Goal: Information Seeking & Learning: Check status

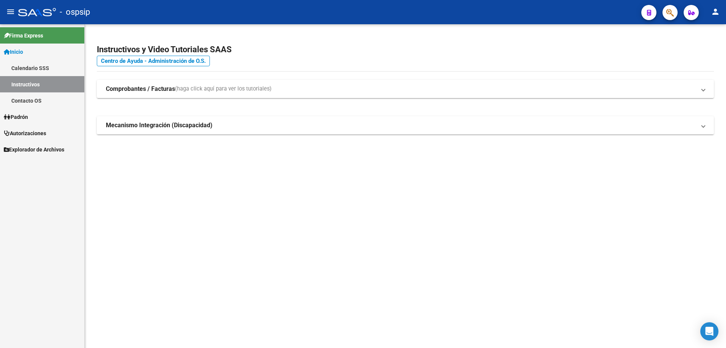
click at [31, 123] on link "Padrón" at bounding box center [42, 117] width 84 height 16
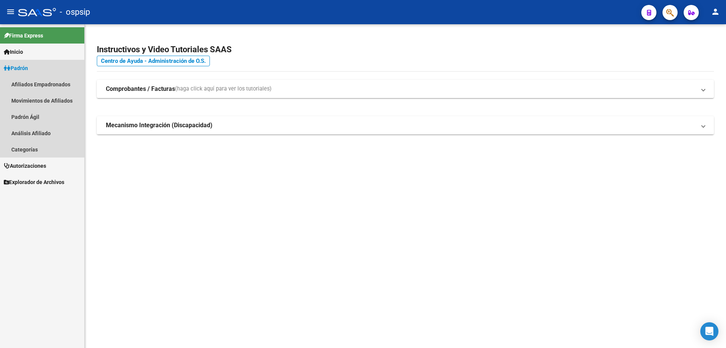
click at [33, 64] on link "Padrón" at bounding box center [42, 68] width 84 height 16
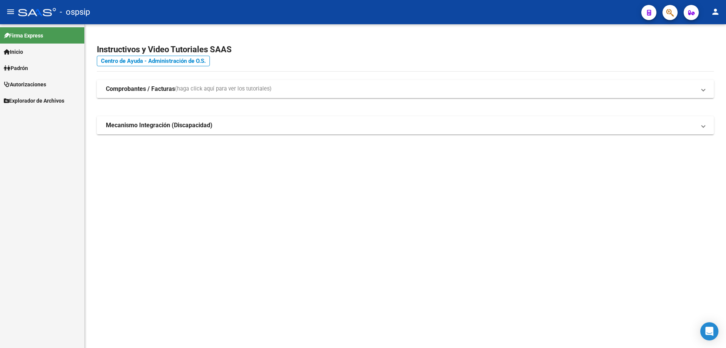
click at [35, 86] on span "Autorizaciones" at bounding box center [25, 84] width 42 height 8
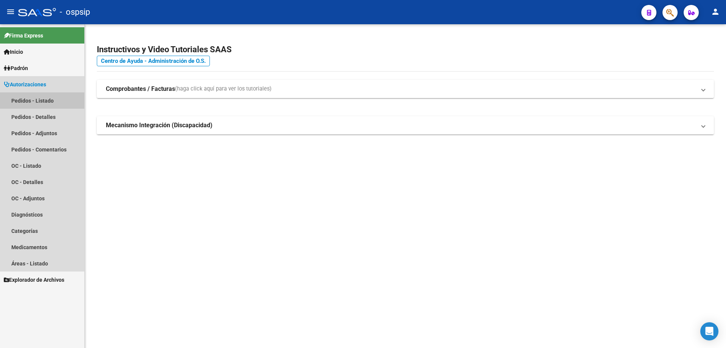
click at [40, 99] on link "Pedidos - Listado" at bounding box center [42, 100] width 84 height 16
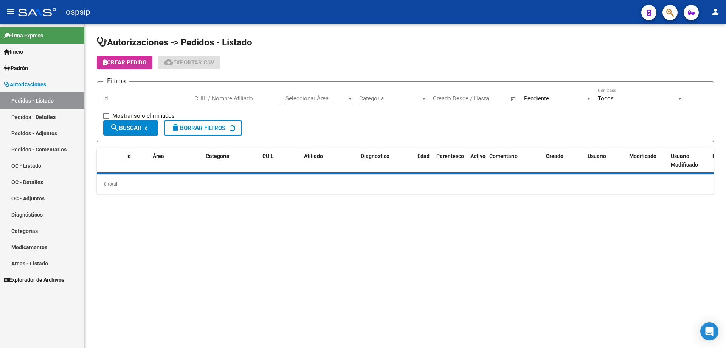
click at [120, 97] on input "Id" at bounding box center [145, 98] width 85 height 7
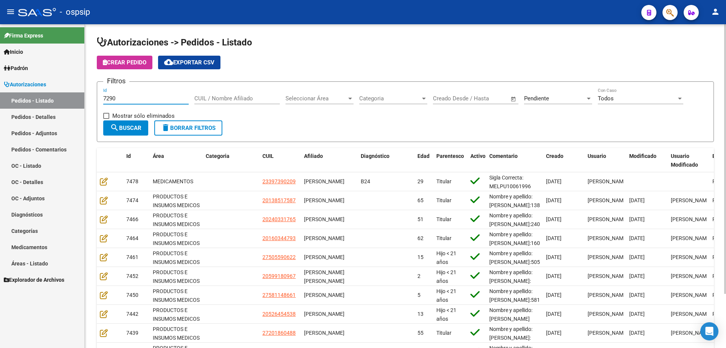
type input "7290"
click at [542, 100] on span "Pendiente" at bounding box center [536, 98] width 25 height 7
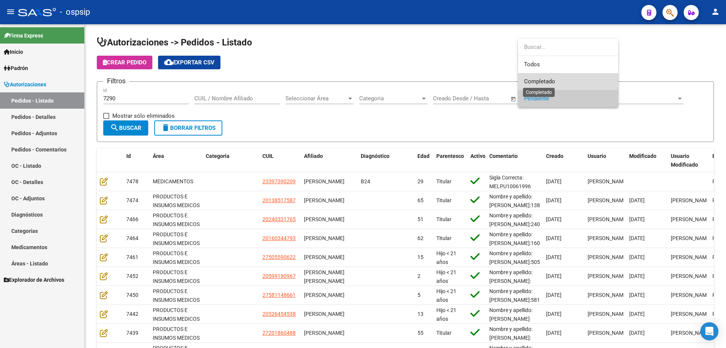
click at [536, 84] on span "Completado" at bounding box center [539, 81] width 31 height 7
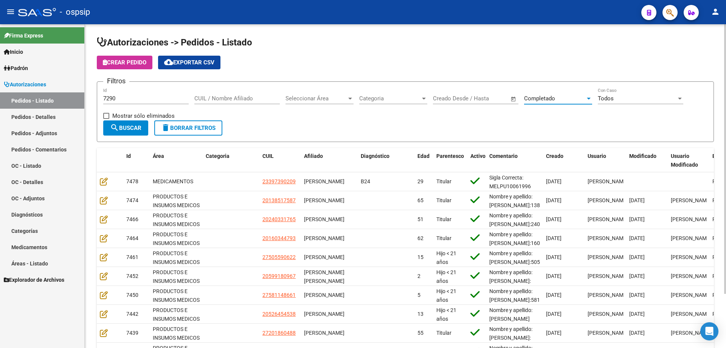
click at [128, 131] on span "search Buscar" at bounding box center [125, 127] width 31 height 7
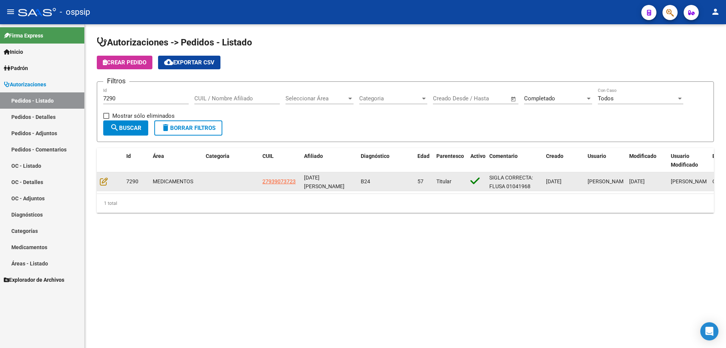
click at [99, 179] on datatable-body-cell at bounding box center [110, 181] width 26 height 19
click at [100, 183] on icon at bounding box center [104, 181] width 8 height 8
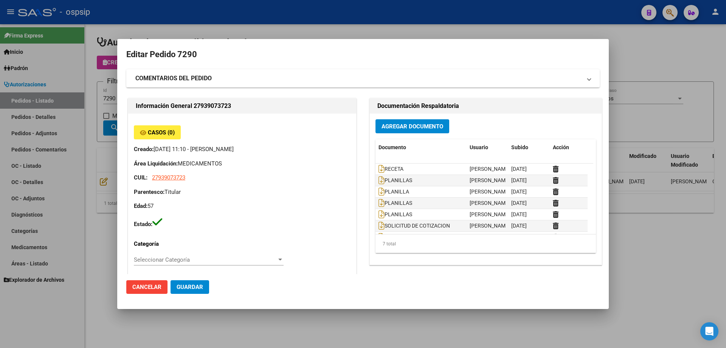
type input "Capital Federal, CABA, [GEOGRAPHIC_DATA] 251, Departamento: 8"
click at [87, 137] on div at bounding box center [363, 174] width 726 height 348
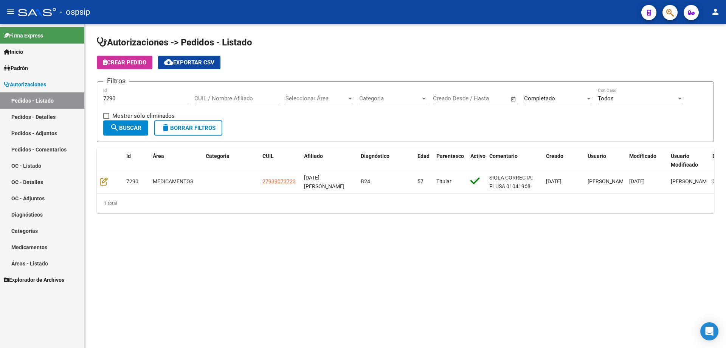
click at [170, 125] on mat-icon "delete" at bounding box center [165, 127] width 9 height 9
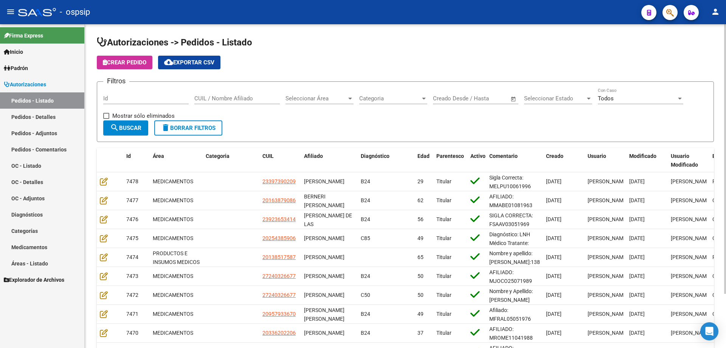
click at [570, 99] on span "Seleccionar Estado" at bounding box center [554, 98] width 61 height 7
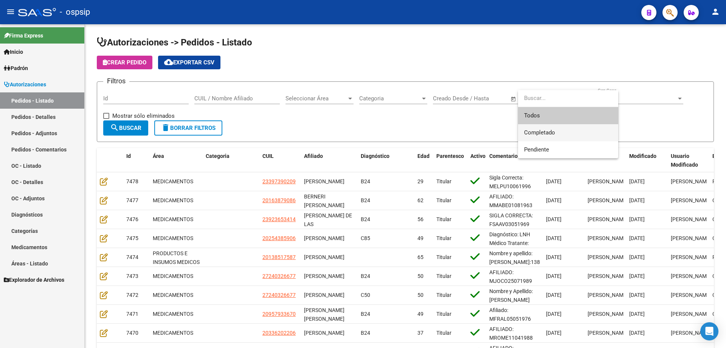
click at [545, 136] on span "Completado" at bounding box center [568, 132] width 88 height 17
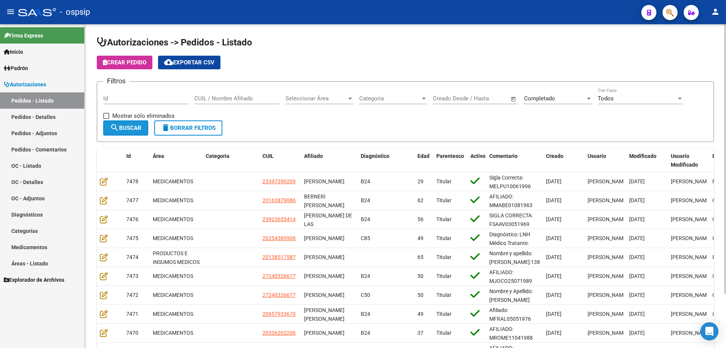
click at [135, 131] on span "search Buscar" at bounding box center [125, 127] width 31 height 7
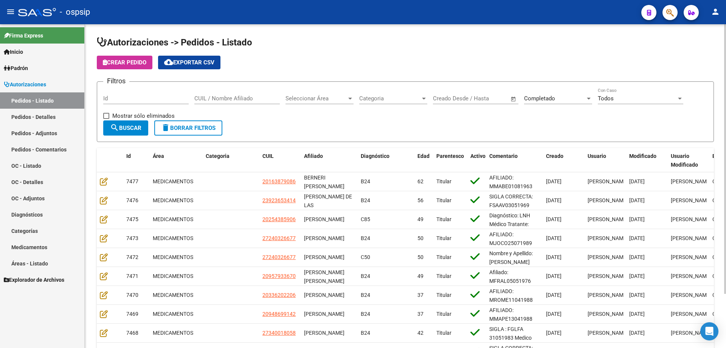
click at [135, 131] on span "search Buscar" at bounding box center [125, 127] width 31 height 7
click at [186, 62] on span "cloud_download Exportar CSV" at bounding box center [189, 62] width 50 height 7
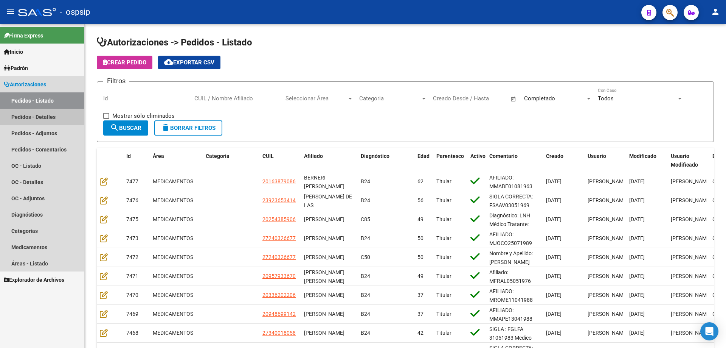
click at [51, 118] on link "Pedidos - Detalles" at bounding box center [42, 117] width 84 height 16
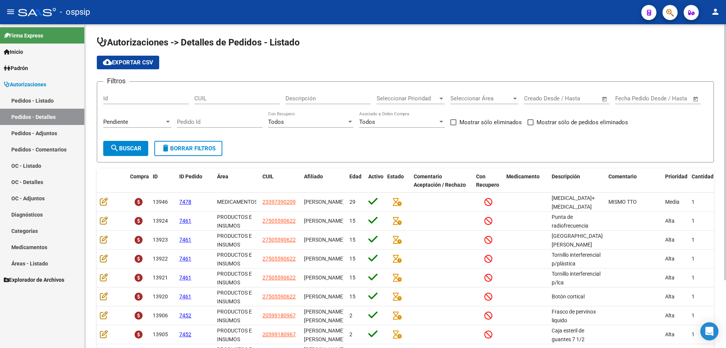
click at [109, 120] on span "Pendiente" at bounding box center [115, 121] width 25 height 7
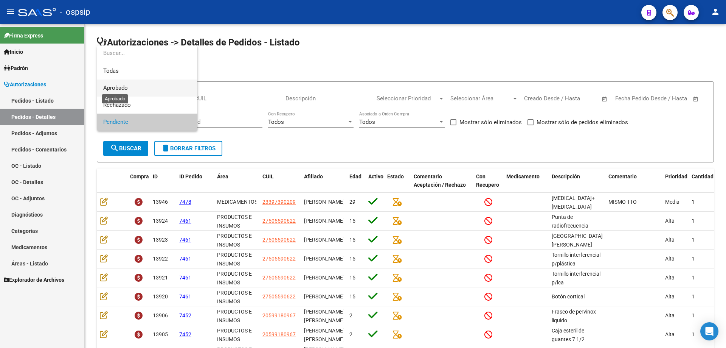
click at [119, 87] on span "Aprobado" at bounding box center [115, 87] width 25 height 7
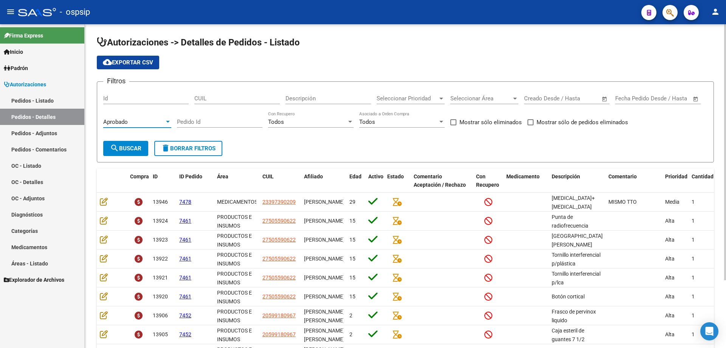
click at [123, 141] on button "search Buscar" at bounding box center [125, 148] width 45 height 15
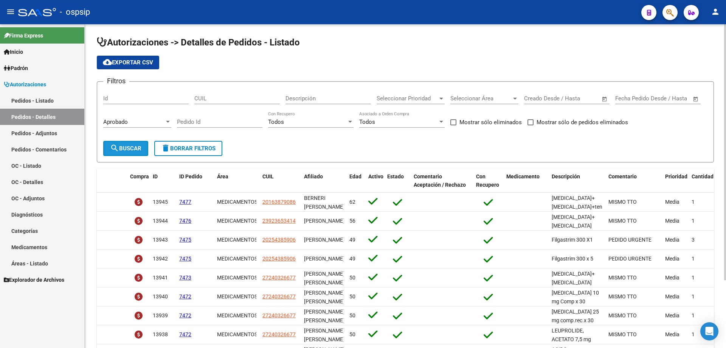
click at [124, 143] on button "search Buscar" at bounding box center [125, 148] width 45 height 15
click at [128, 53] on app-list-header "Autorizaciones -> Detalles de Pedidos - Listado cloud_download Exportar CSV Fil…" at bounding box center [405, 99] width 617 height 126
click at [127, 64] on span "cloud_download Exportar CSV" at bounding box center [128, 62] width 50 height 7
click at [62, 96] on link "Pedidos - Listado" at bounding box center [42, 100] width 84 height 16
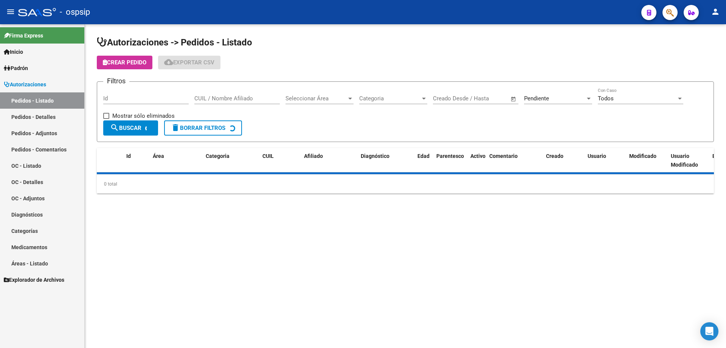
click at [486, 92] on div "Fecha inicio – Fecha fin Creado Desde / Hasta" at bounding box center [471, 96] width 76 height 16
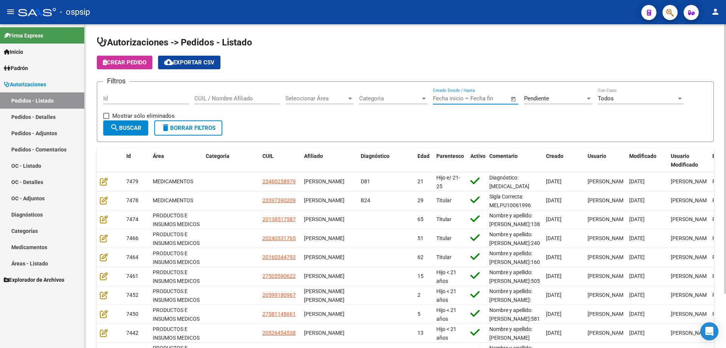
click at [539, 99] on span "Pendiente" at bounding box center [536, 98] width 25 height 7
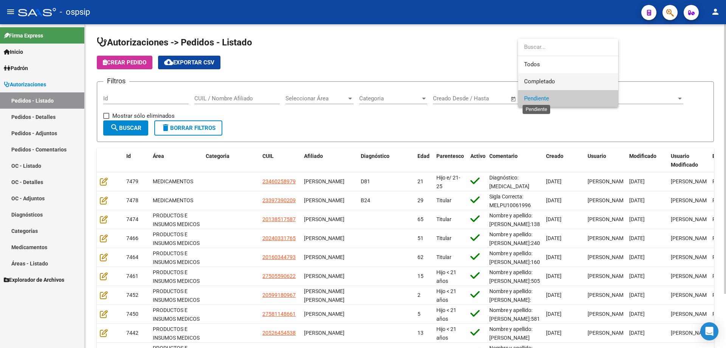
drag, startPoint x: 545, startPoint y: 80, endPoint x: 534, endPoint y: 79, distance: 10.6
click at [541, 79] on span "Completado" at bounding box center [539, 81] width 31 height 7
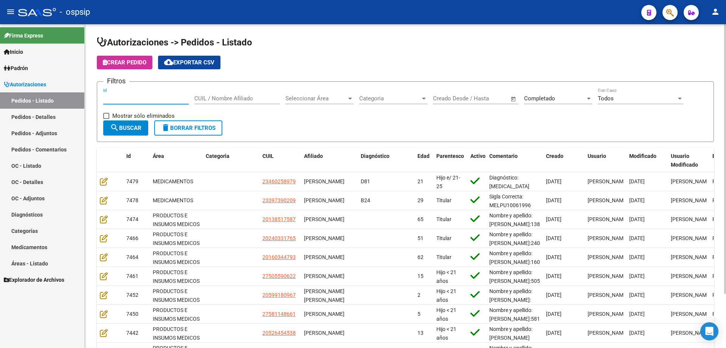
click at [148, 96] on input "Id" at bounding box center [145, 98] width 85 height 7
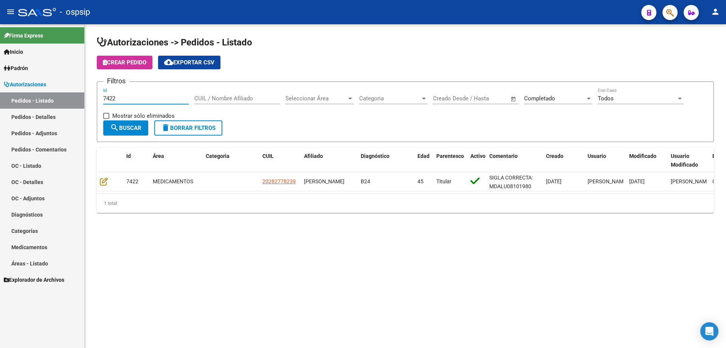
type input "7422"
